Goal: Check status: Check status

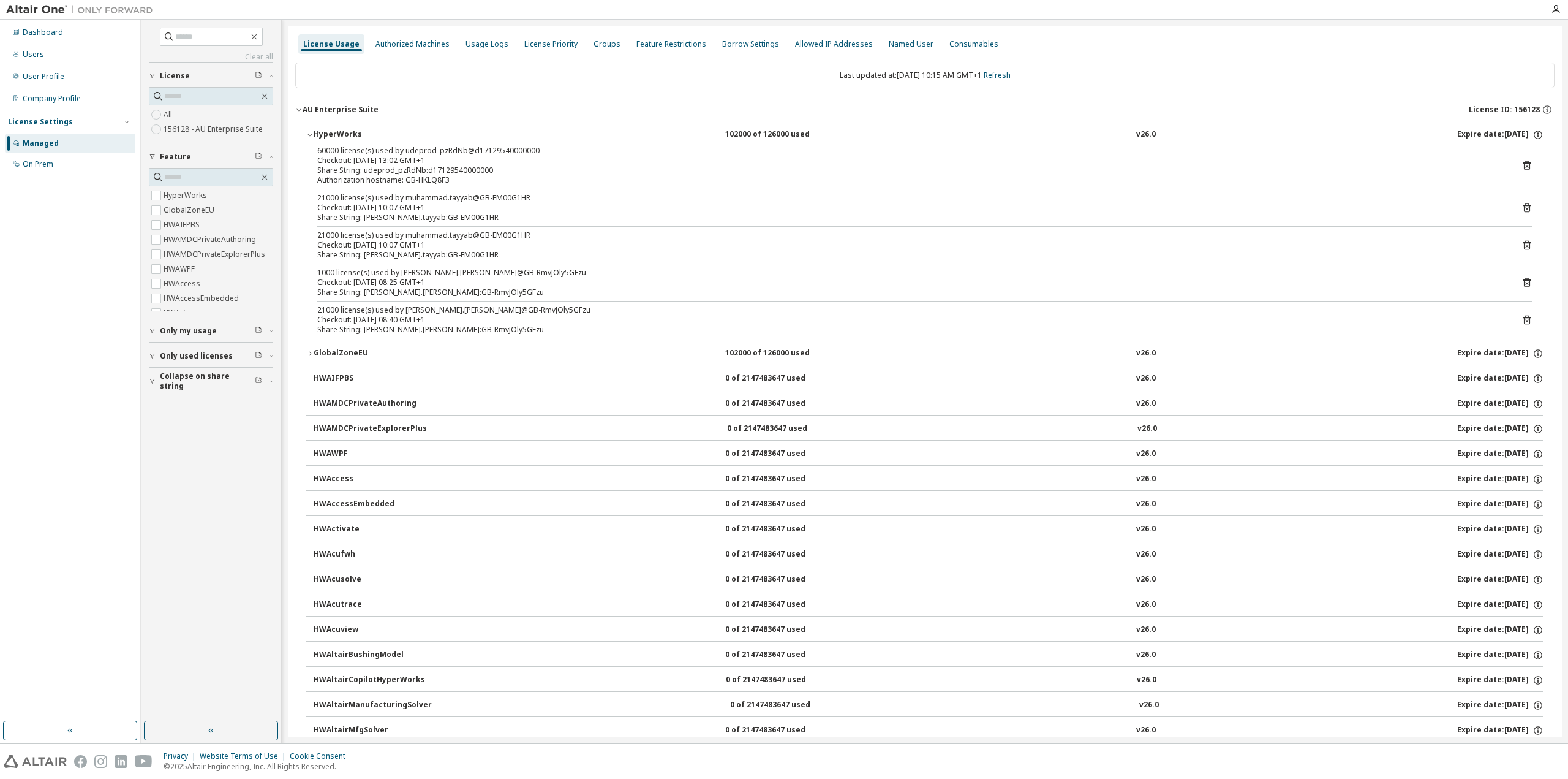
click at [1049, 33] on div "License Usage Authorized Machines Usage Logs License Priority Groups Feature Re…" at bounding box center [925, 44] width 1260 height 22
click at [1011, 73] on link "Refresh" at bounding box center [997, 75] width 27 height 11
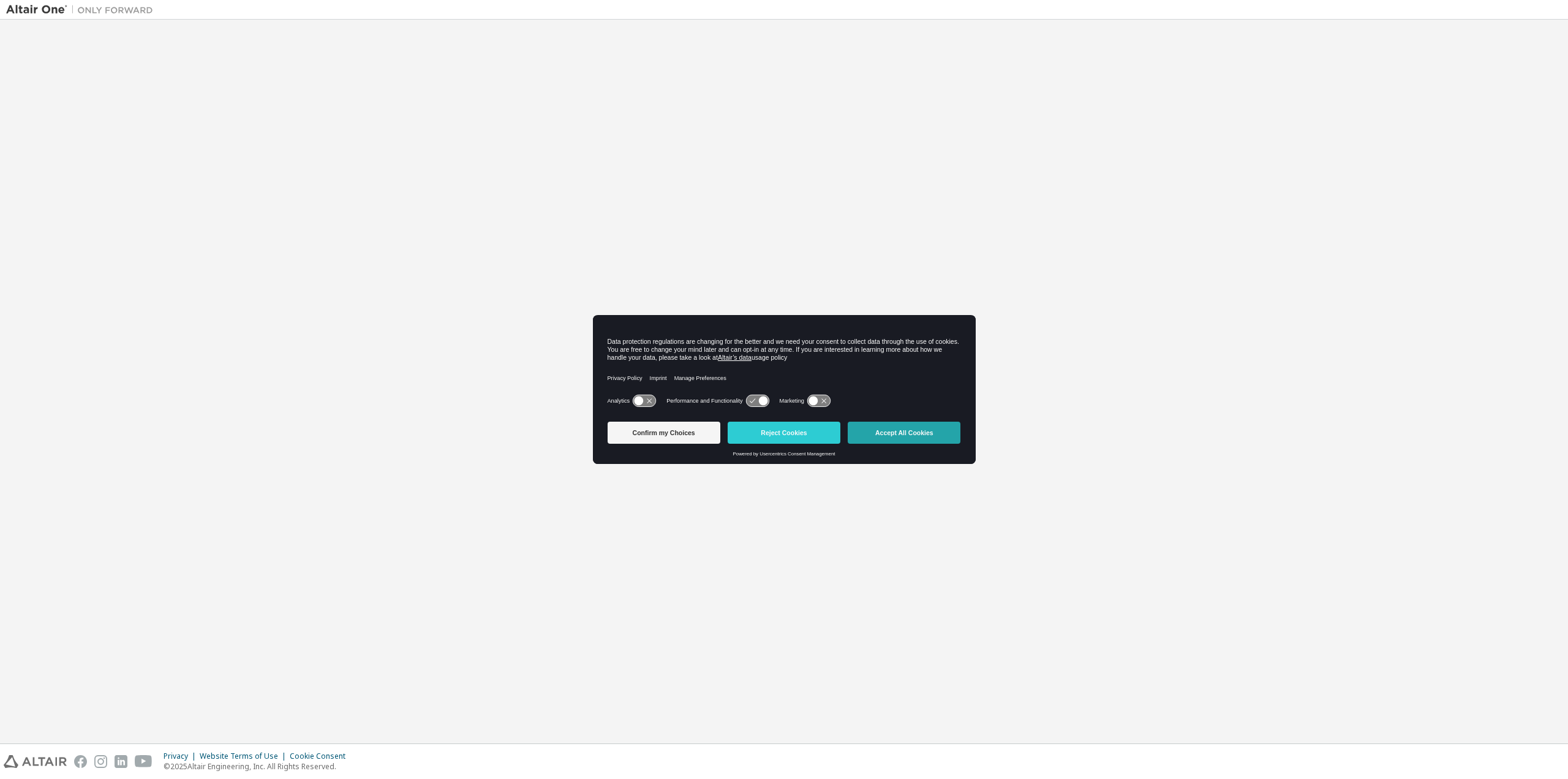
click at [897, 436] on button "Accept All Cookies" at bounding box center [904, 432] width 112 height 22
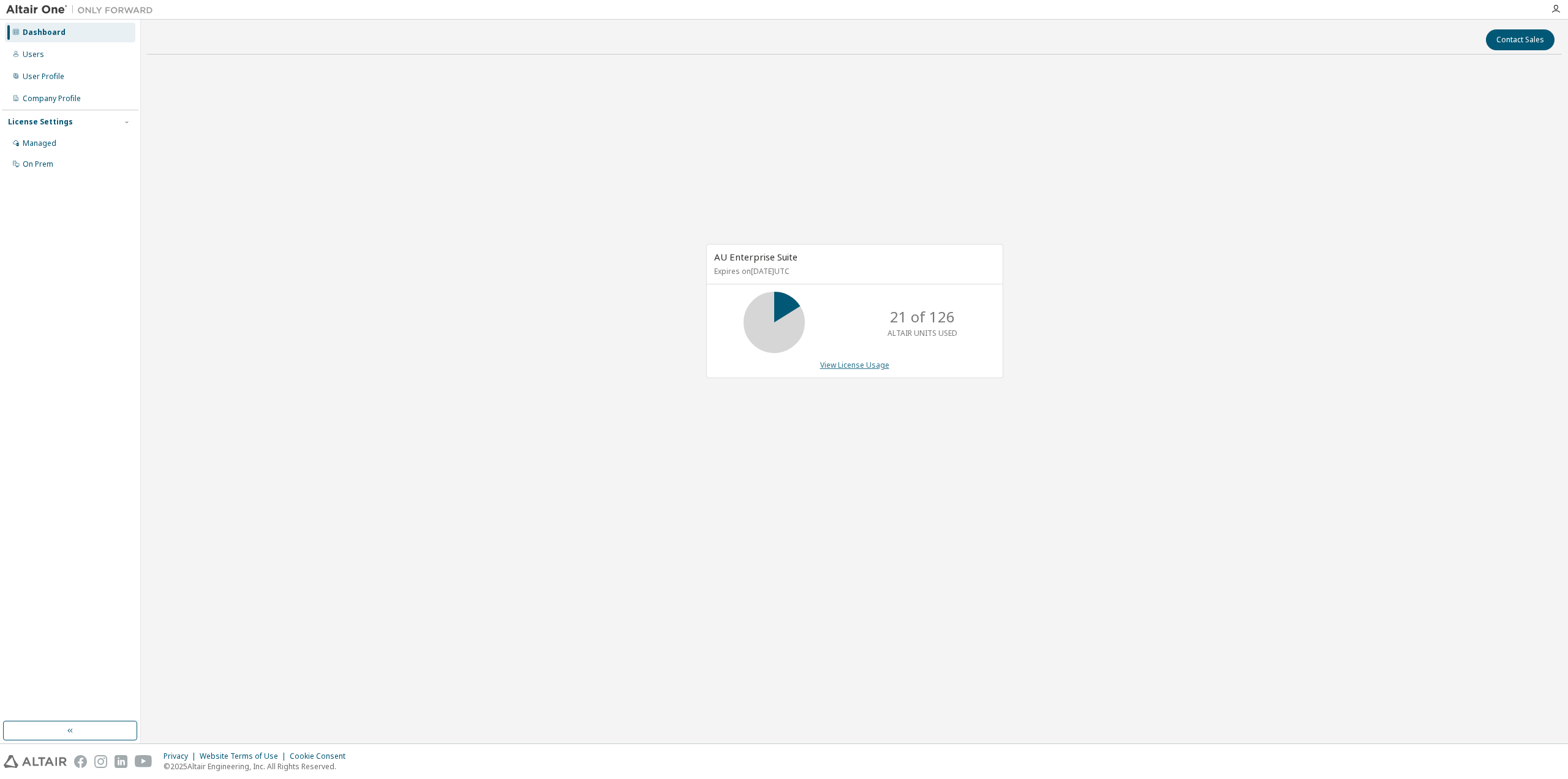
click at [847, 369] on link "View License Usage" at bounding box center [855, 365] width 69 height 11
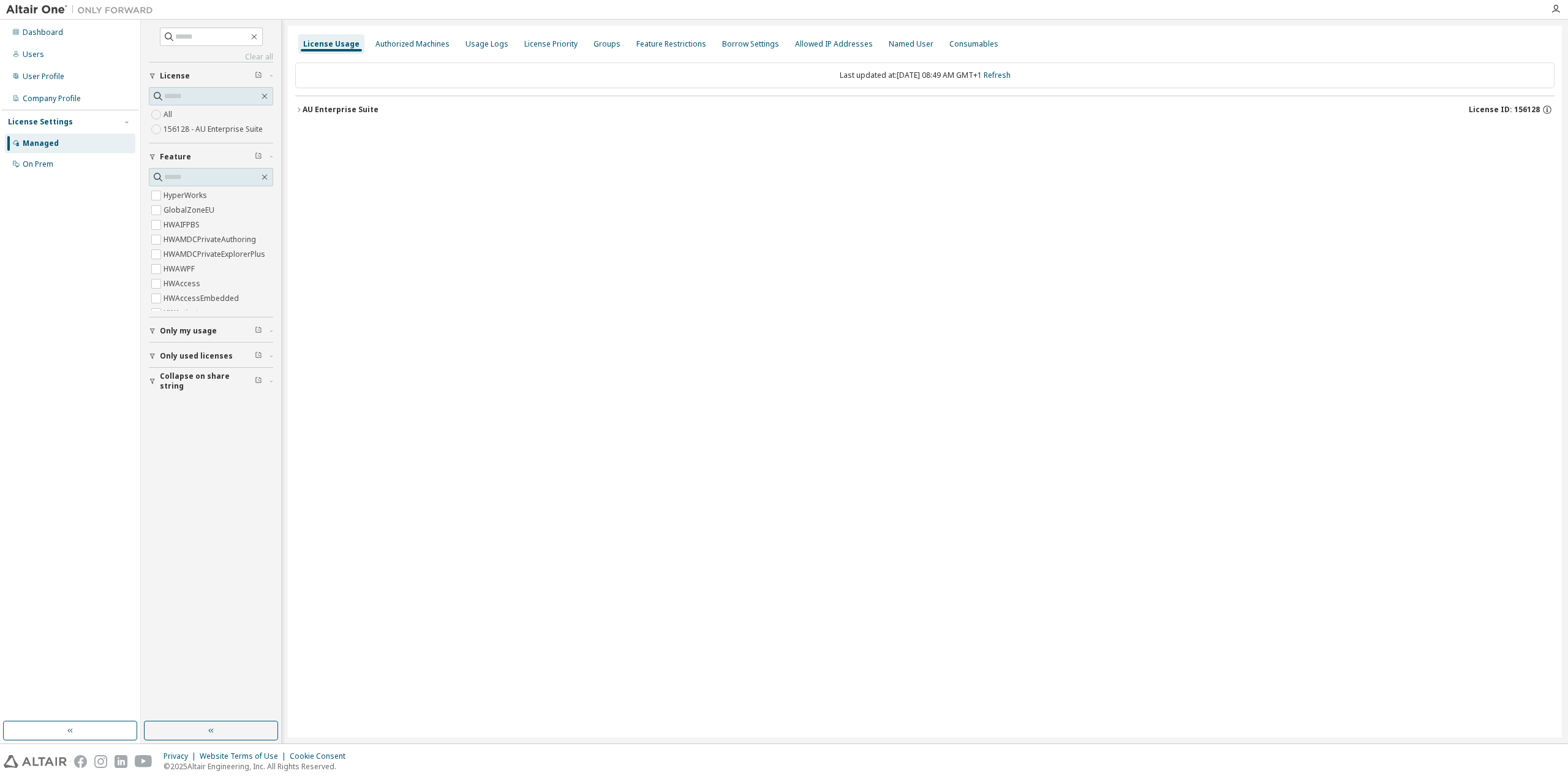
click at [300, 109] on icon "button" at bounding box center [298, 109] width 7 height 7
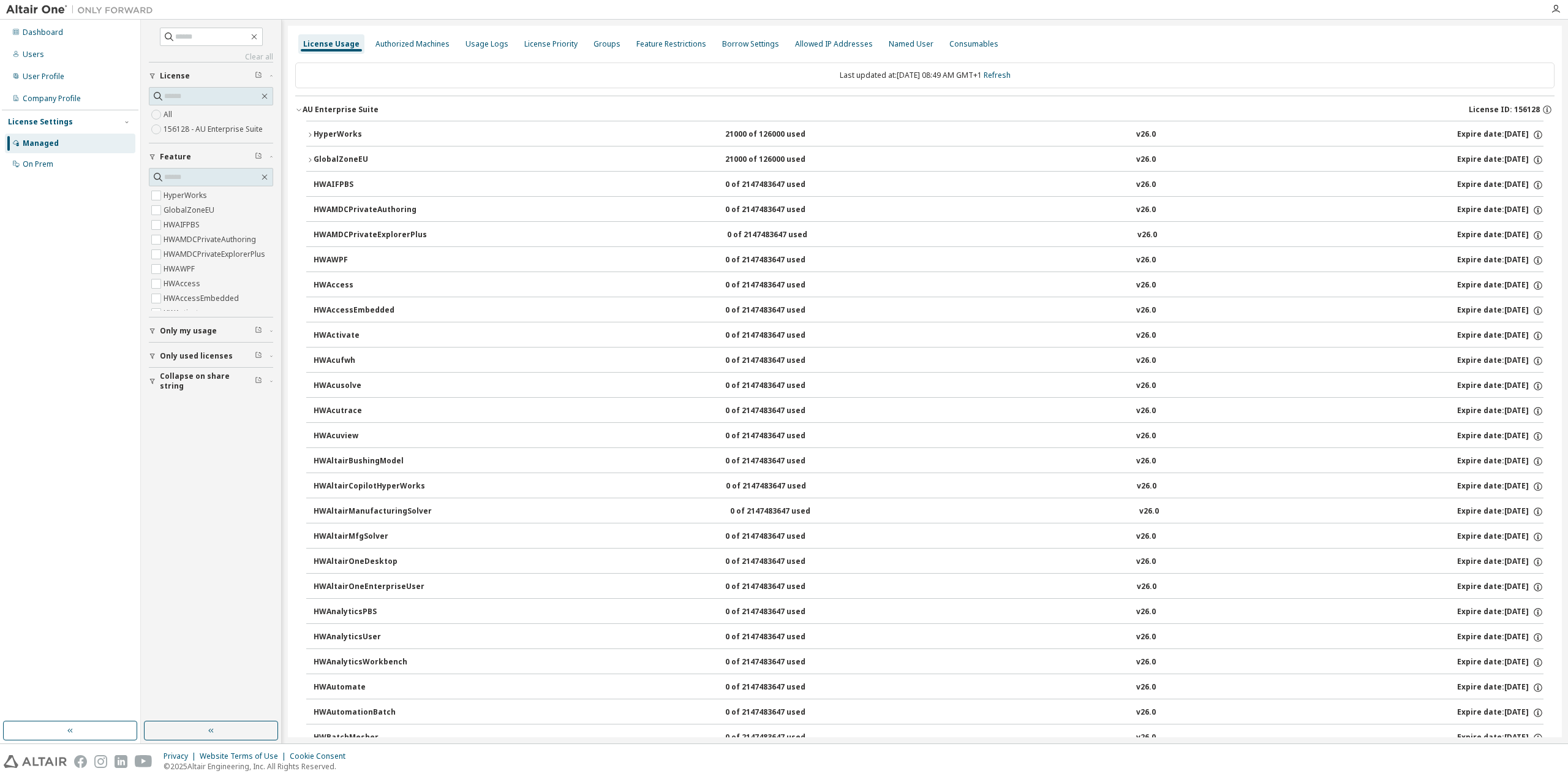
click at [308, 133] on icon "button" at bounding box center [310, 134] width 7 height 7
